Goal: Task Accomplishment & Management: Use online tool/utility

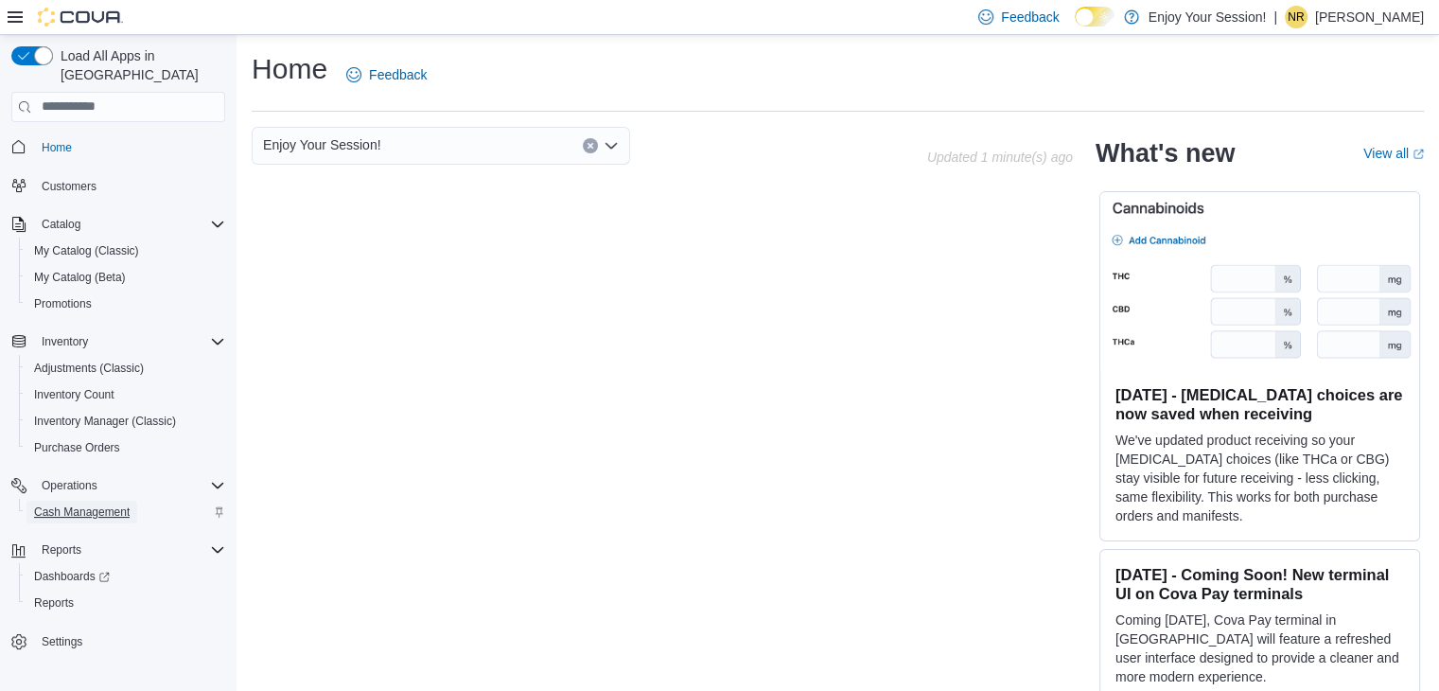
click at [96, 504] on span "Cash Management" at bounding box center [82, 511] width 96 height 15
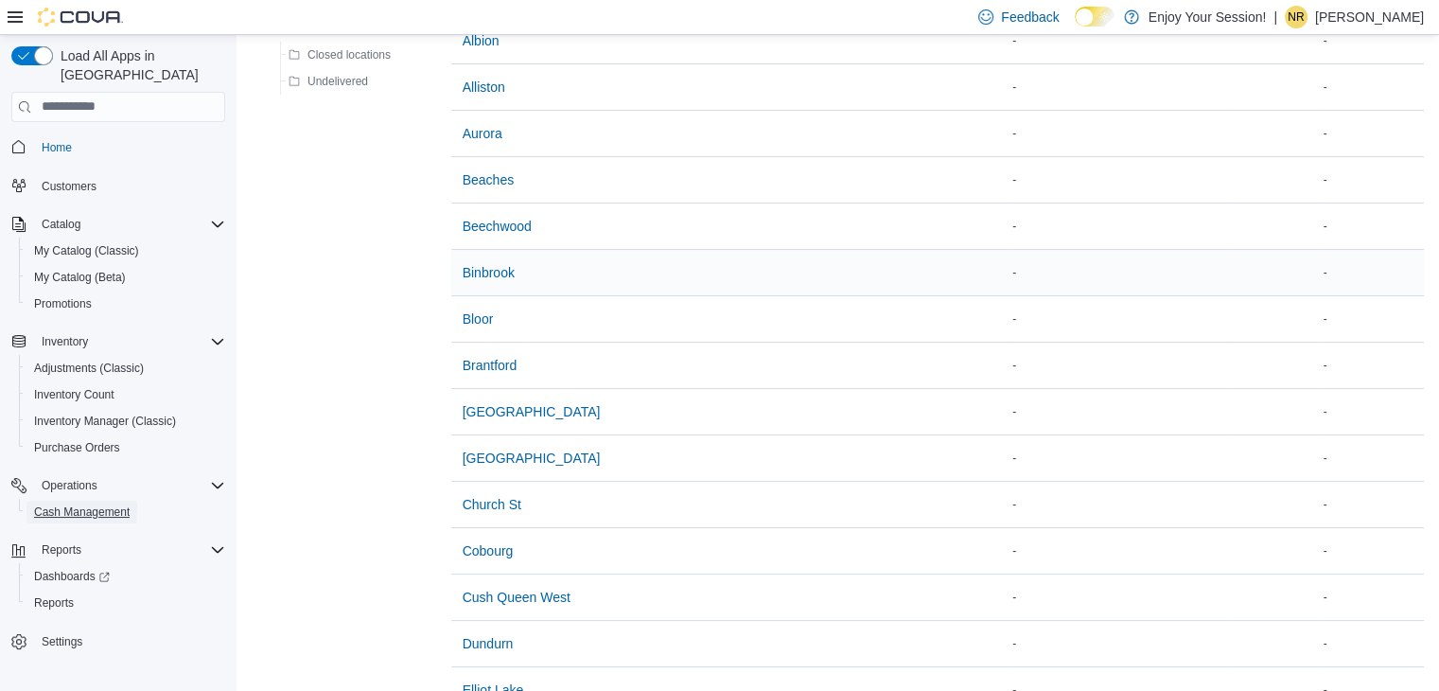
scroll to position [378, 0]
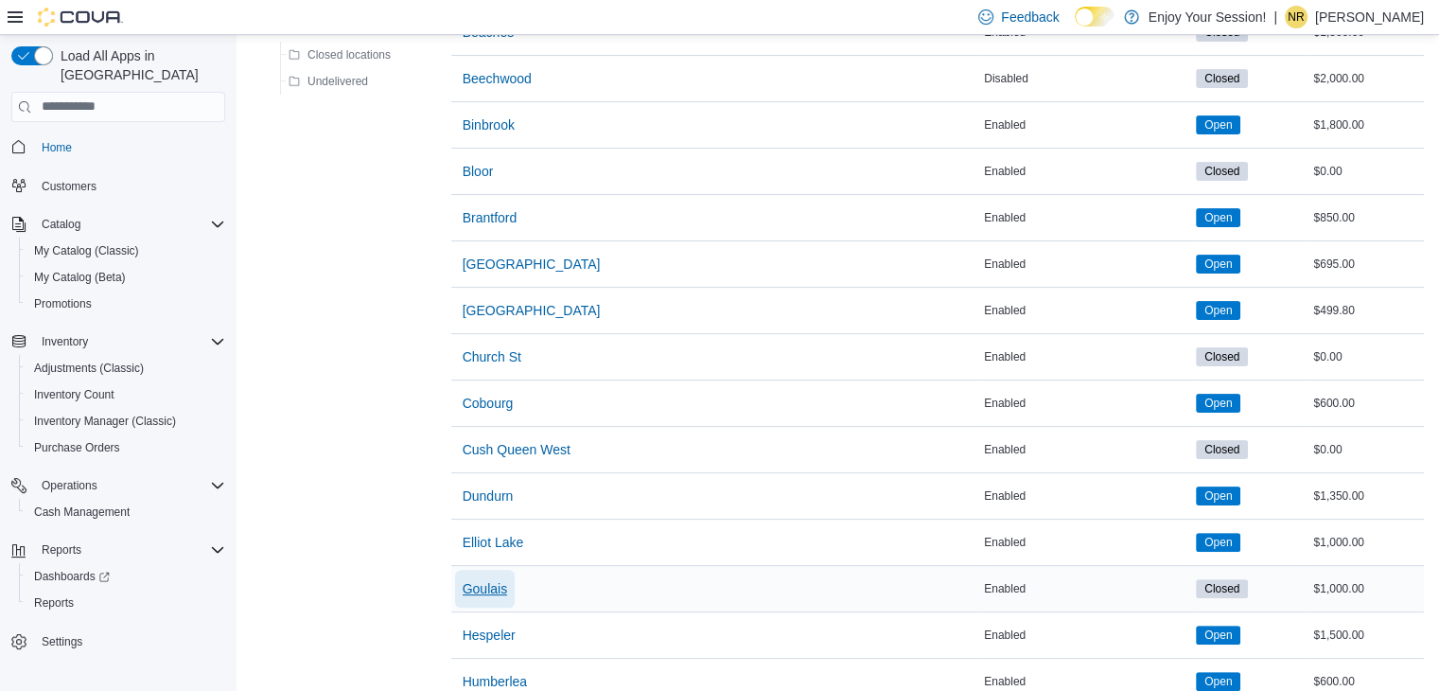
click at [484, 579] on span "Goulais" at bounding box center [485, 588] width 44 height 19
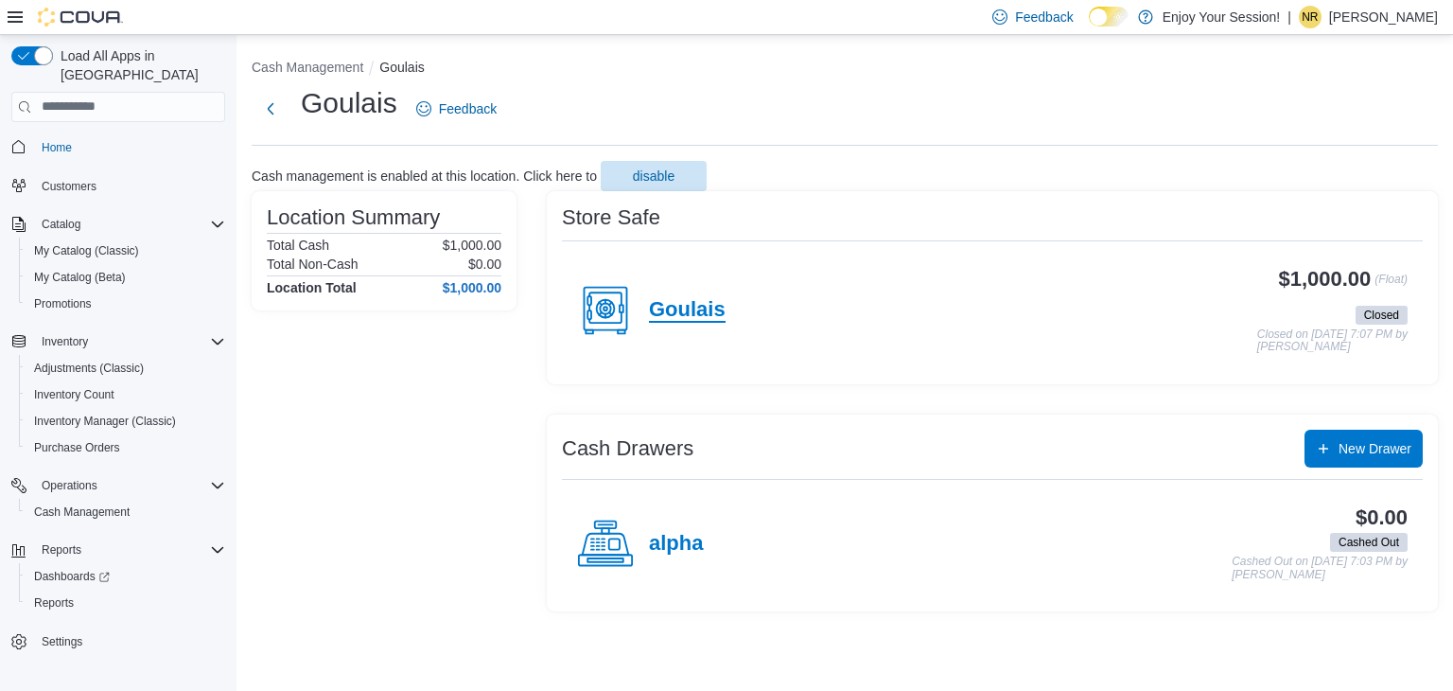
click at [677, 307] on h4 "Goulais" at bounding box center [687, 310] width 77 height 25
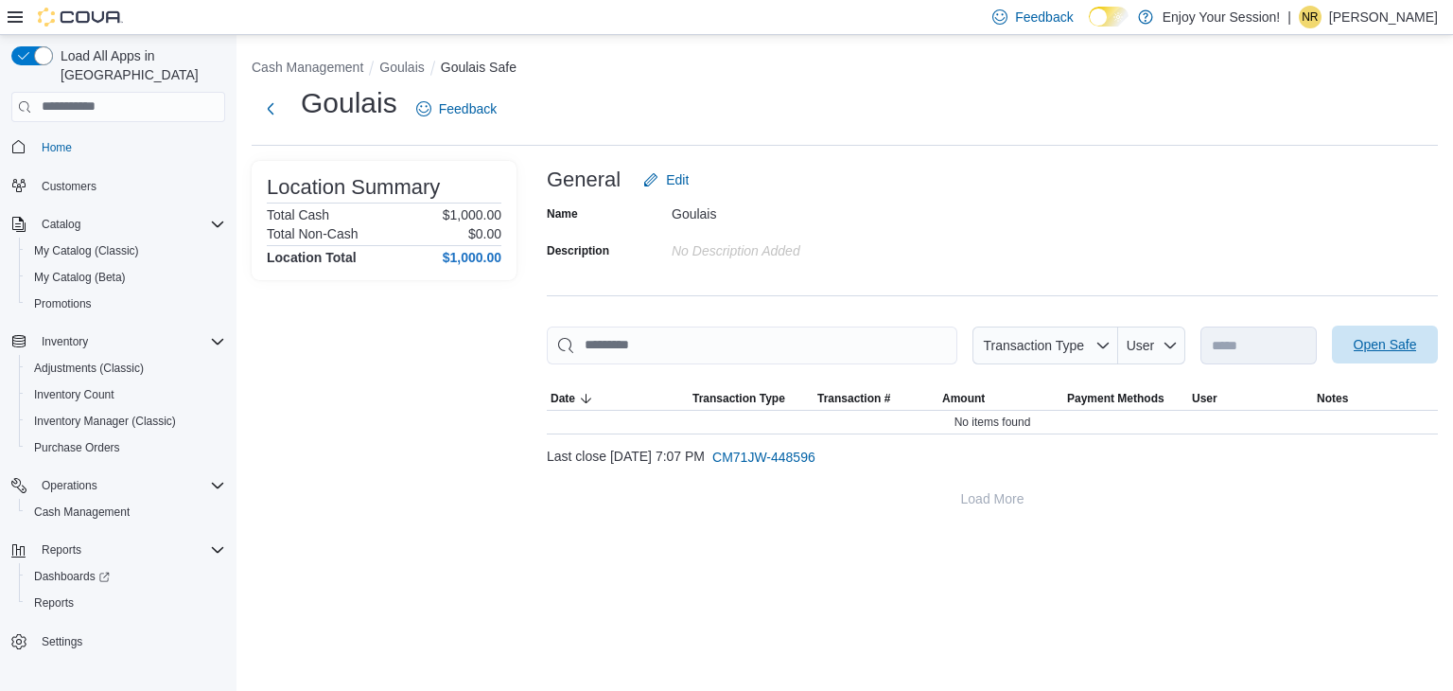
click at [1377, 338] on span "Open Safe" at bounding box center [1385, 344] width 63 height 19
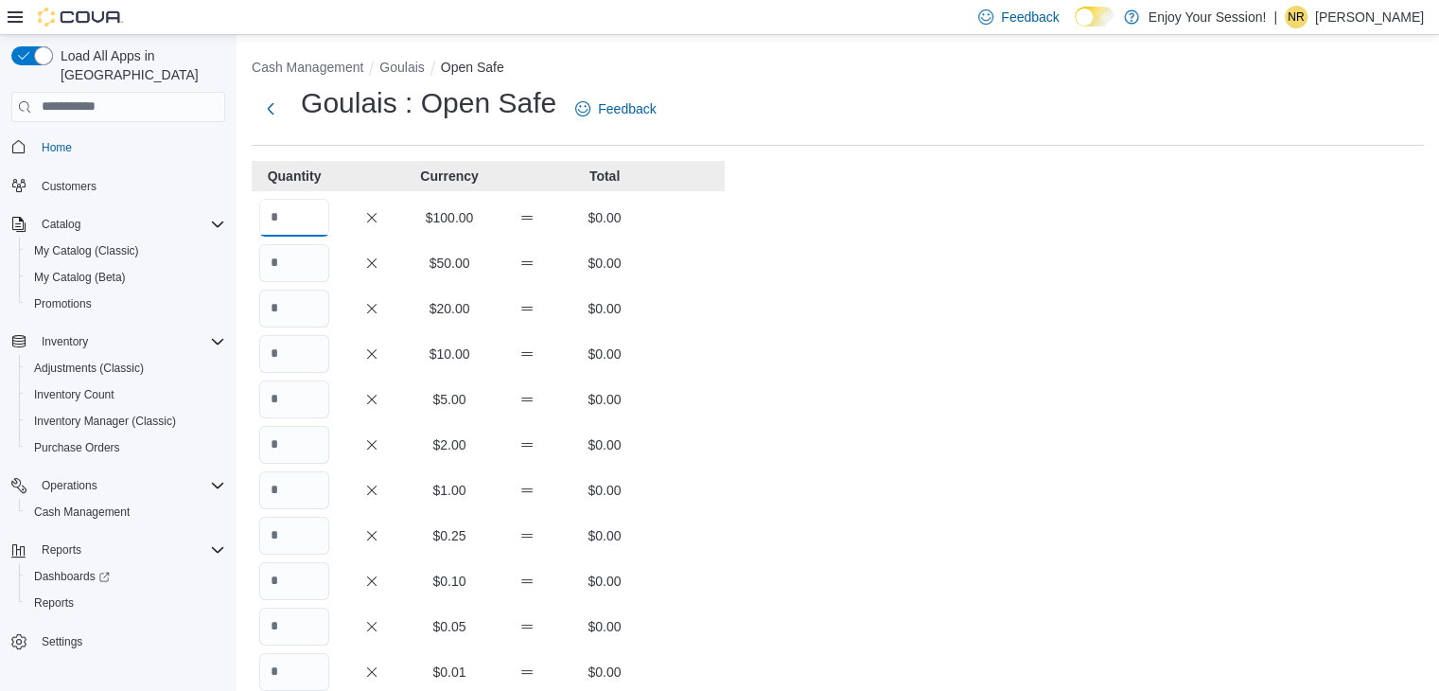
click at [291, 219] on input "Quantity" at bounding box center [294, 218] width 70 height 38
type input "**"
click at [767, 394] on div "Cash Management Goulais Open Safe Goulais : Open Safe Feedback Quantity Currenc…" at bounding box center [837, 528] width 1202 height 987
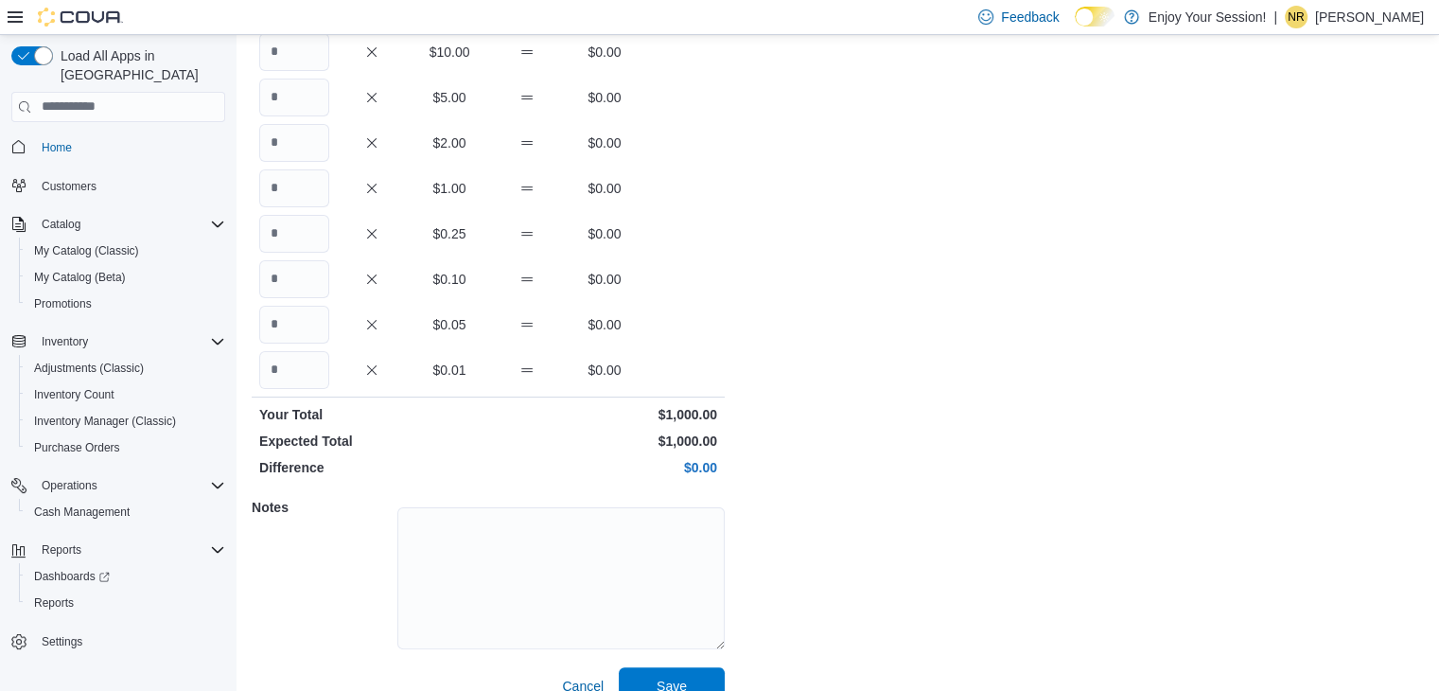
scroll to position [331, 0]
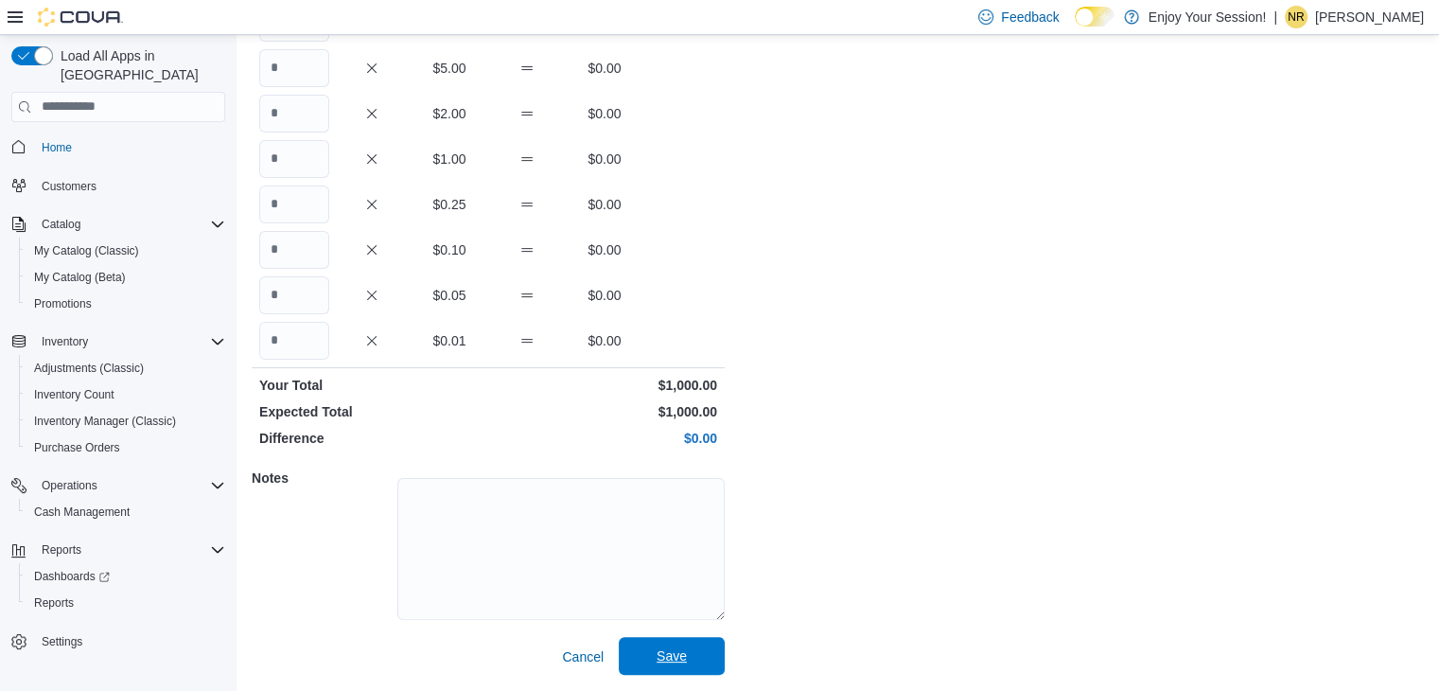
click at [681, 658] on span "Save" at bounding box center [671, 655] width 30 height 19
